Goal: Use online tool/utility: Utilize a website feature to perform a specific function

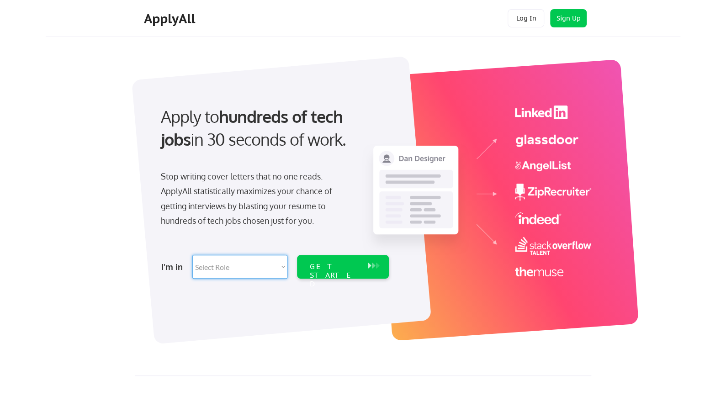
click at [242, 263] on select "Select Role Software Engineering Product Management Customer Success Sales UI/U…" at bounding box center [239, 267] width 95 height 24
select select ""data_science___analytics""
click at [192, 255] on select "Select Role Software Engineering Product Management Customer Success Sales UI/U…" at bounding box center [239, 267] width 95 height 24
select select ""data_science___analytics""
click at [356, 264] on div "GET STARTED" at bounding box center [334, 275] width 49 height 26
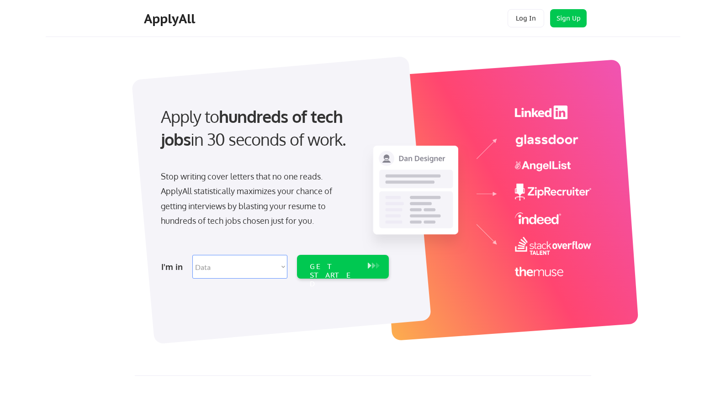
select select ""data_science___analytics""
